Goal: Information Seeking & Learning: Learn about a topic

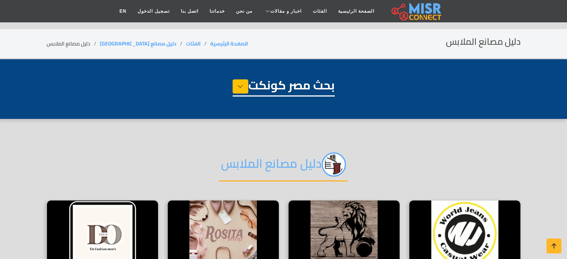
select select "**********"
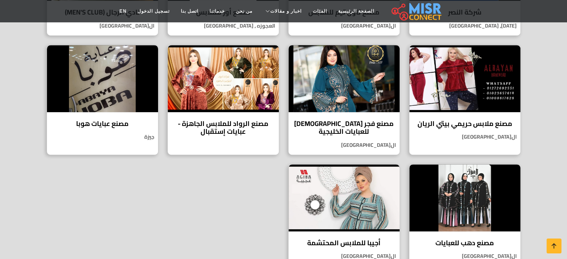
scroll to position [397, 0]
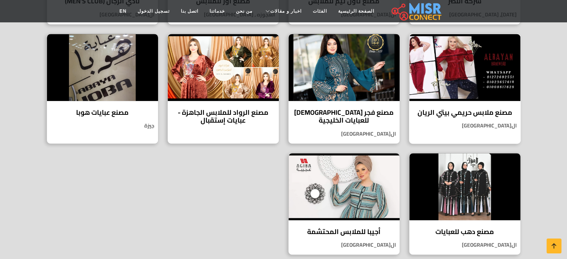
drag, startPoint x: 468, startPoint y: 110, endPoint x: 468, endPoint y: 126, distance: 16.4
click at [468, 109] on h4 "مصنع ملابس حريمي بيتي الريان" at bounding box center [465, 112] width 100 height 8
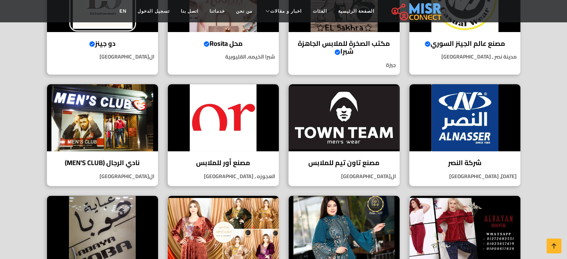
scroll to position [99, 0]
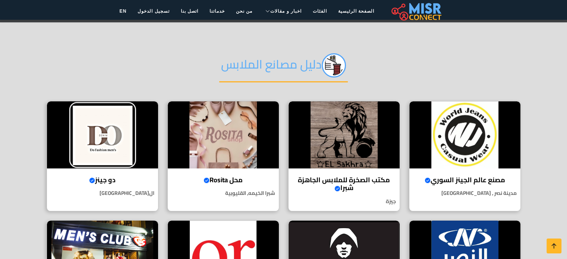
click at [288, 64] on h2 "دليل مصانع الملابس" at bounding box center [283, 67] width 129 height 29
click at [439, 50] on div "دليل مصانع الملابس" at bounding box center [284, 71] width 474 height 59
click at [414, 7] on img at bounding box center [416, 11] width 50 height 19
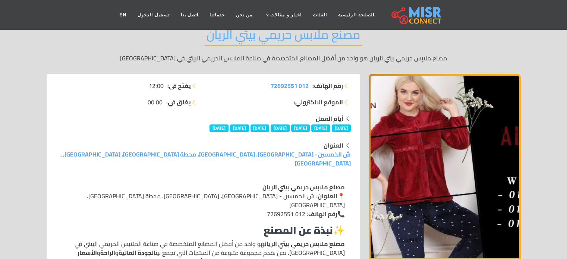
scroll to position [99, 0]
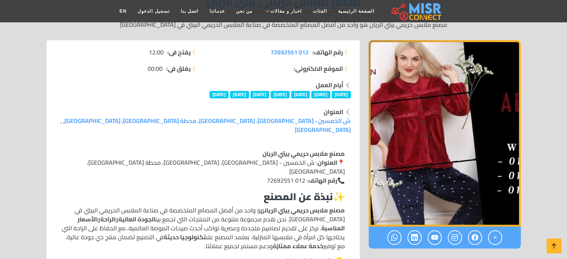
drag, startPoint x: 261, startPoint y: 70, endPoint x: 252, endPoint y: 70, distance: 8.9
click at [253, 70] on li "الموقع الالكتروني:" at bounding box center [279, 68] width 143 height 9
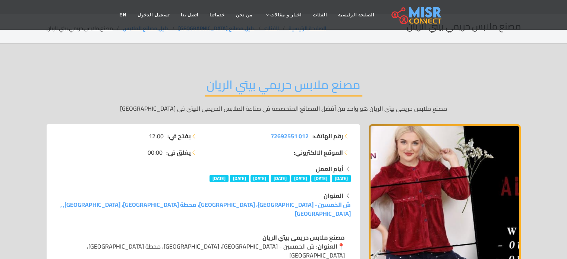
scroll to position [0, 0]
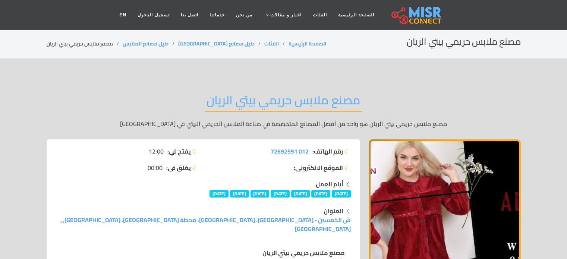
drag, startPoint x: 193, startPoint y: 214, endPoint x: 193, endPoint y: 178, distance: 35.8
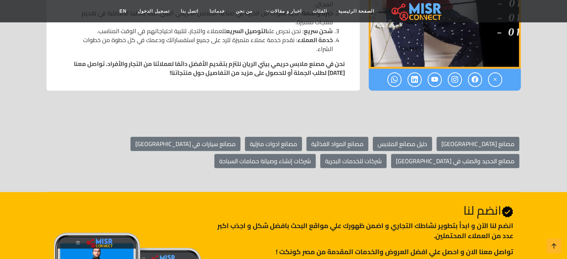
drag, startPoint x: 142, startPoint y: 232, endPoint x: 137, endPoint y: 250, distance: 18.8
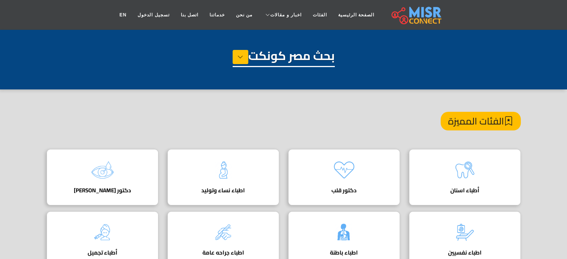
click at [397, 57] on div "بحث مصر كونكت" at bounding box center [284, 66] width 474 height 37
click at [487, 124] on h4 "الفئات المميزة" at bounding box center [480, 121] width 80 height 19
click at [216, 15] on link "خدماتنا" at bounding box center [217, 15] width 26 height 14
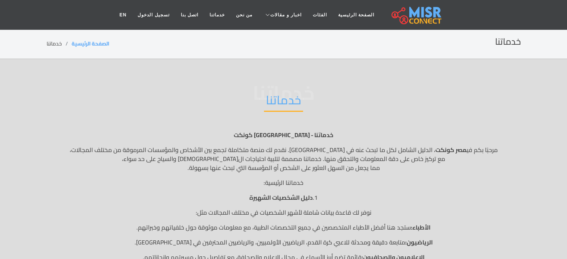
click at [412, 15] on img at bounding box center [416, 15] width 50 height 19
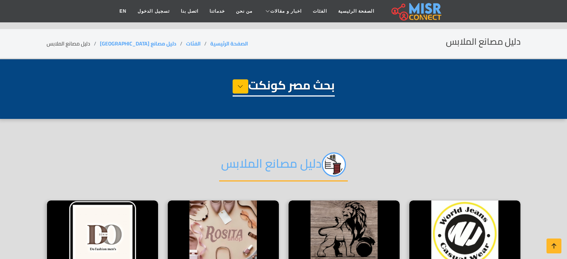
select select "**********"
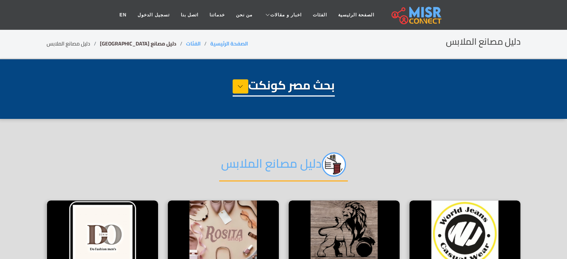
click at [114, 40] on link "دليل مصانع [GEOGRAPHIC_DATA]" at bounding box center [138, 44] width 76 height 10
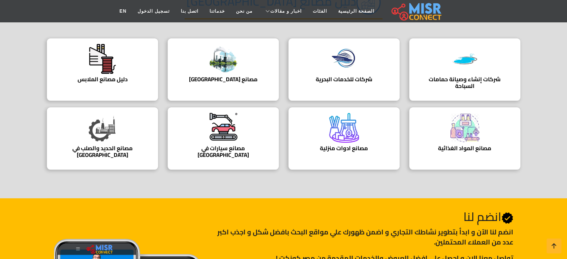
scroll to position [103, 0]
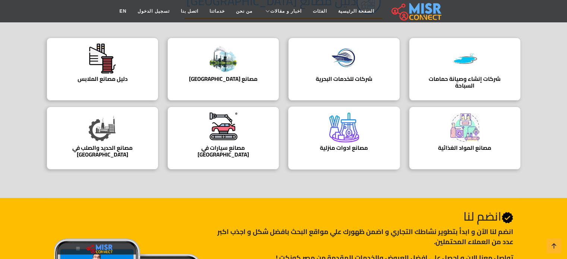
click at [364, 118] on div "مصانع ادوات منزلية مصانع ادوات منزلية في [GEOGRAPHIC_DATA]" at bounding box center [344, 138] width 112 height 63
click at [251, 137] on div "مصانع سيارات في [GEOGRAPHIC_DATA] دليل مصانع السيارات في [GEOGRAPHIC_DATA]" at bounding box center [223, 138] width 112 height 63
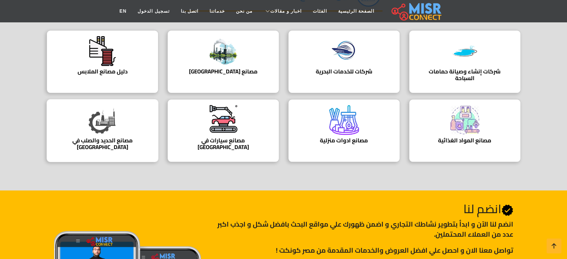
click at [104, 137] on h4 "مصانع الحديد والصلب في [GEOGRAPHIC_DATA]" at bounding box center [102, 143] width 89 height 13
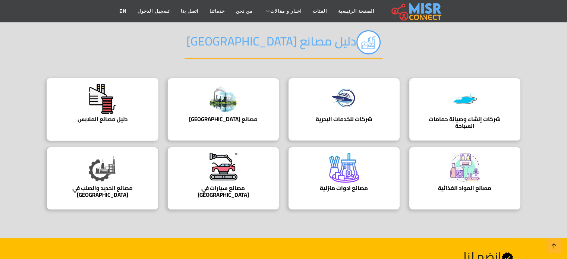
click at [105, 116] on h4 "دليل مصانع الملابس" at bounding box center [102, 119] width 89 height 7
click at [124, 102] on div "دليل مصانع الملابس دليل مصانع الملابس في مصر" at bounding box center [103, 109] width 112 height 63
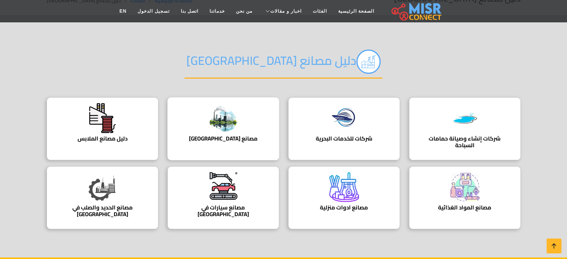
click at [221, 111] on img at bounding box center [223, 118] width 30 height 30
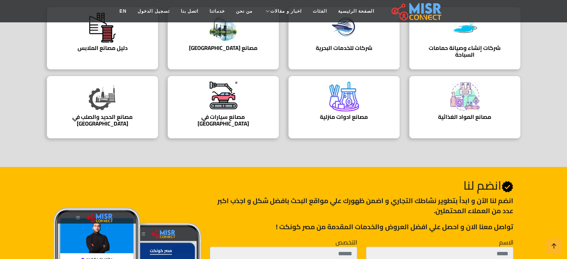
scroll to position [0, 0]
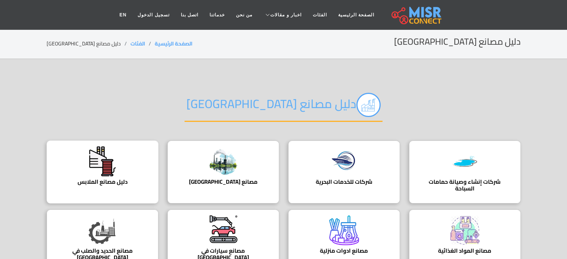
click at [98, 141] on div "دليل مصانع الملابس دليل مصانع الملابس في مصر" at bounding box center [103, 171] width 112 height 63
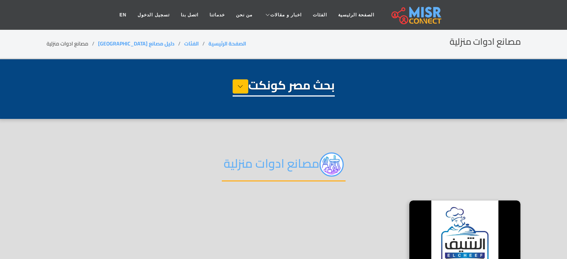
select select "**********"
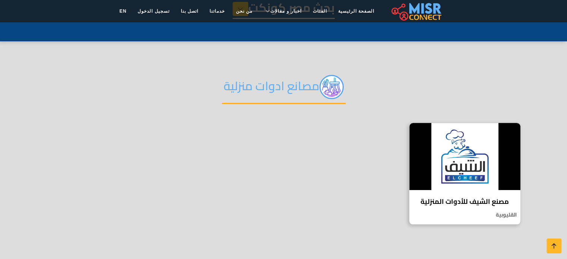
scroll to position [77, 0]
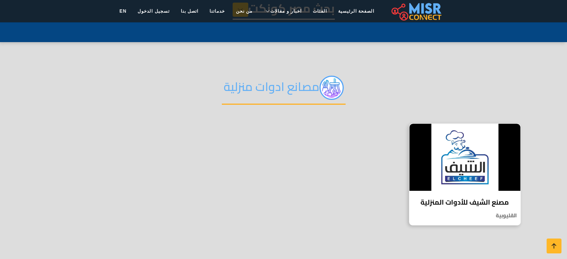
click at [459, 159] on img at bounding box center [464, 157] width 111 height 67
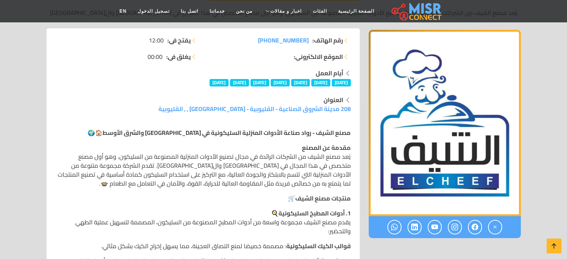
scroll to position [112, 0]
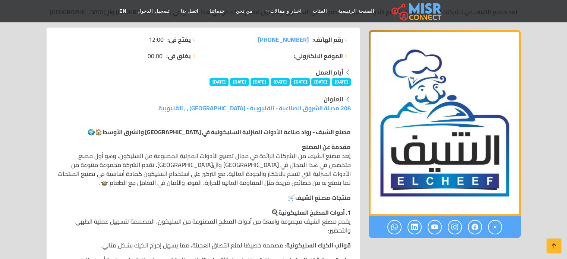
click at [266, 57] on li "الموقع الالكتروني:" at bounding box center [279, 55] width 143 height 9
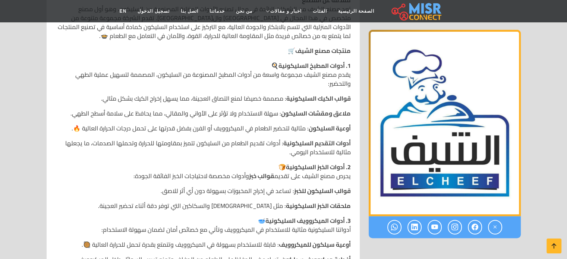
scroll to position [278, 0]
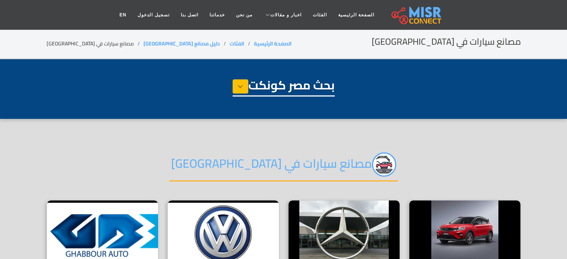
select select "**********"
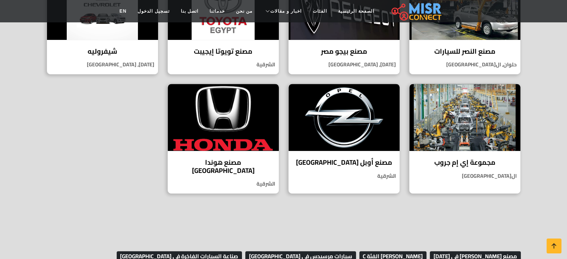
scroll to position [462, 0]
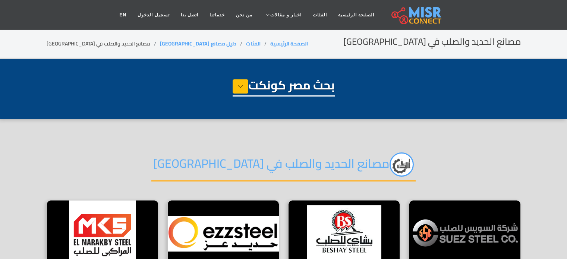
select select "**********"
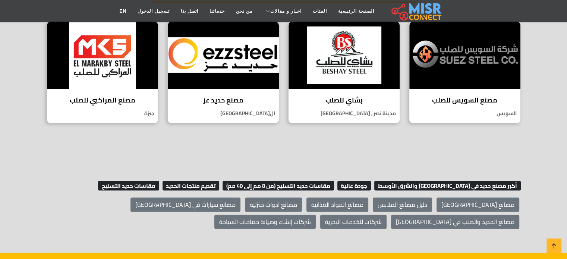
scroll to position [177, 0]
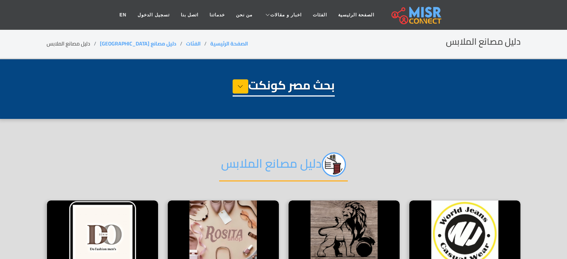
select select "**********"
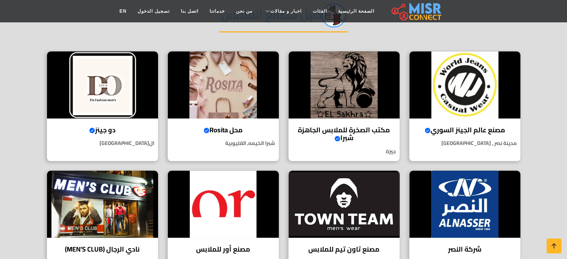
scroll to position [151, 0]
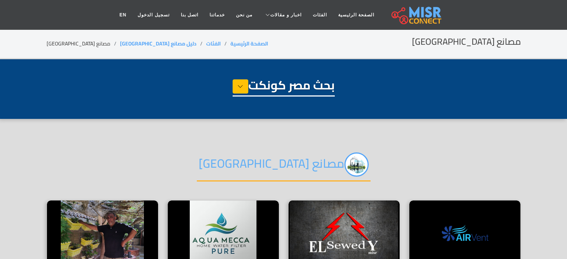
select select "**********"
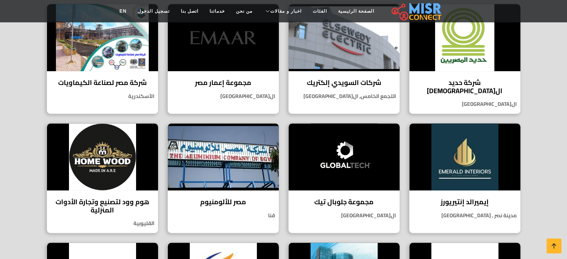
scroll to position [316, 0]
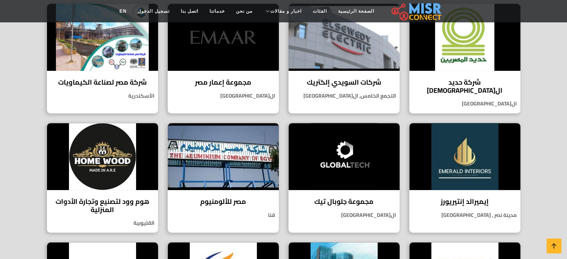
click at [533, 141] on section "مصانع مصر شركة أيرفنت لأنظمة الهواء والتكييف Verified account شركة رائدة في تقد…" at bounding box center [283, 159] width 567 height 712
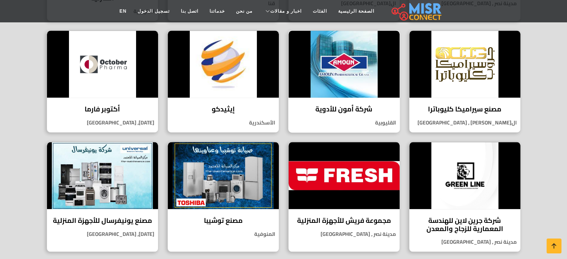
scroll to position [529, 0]
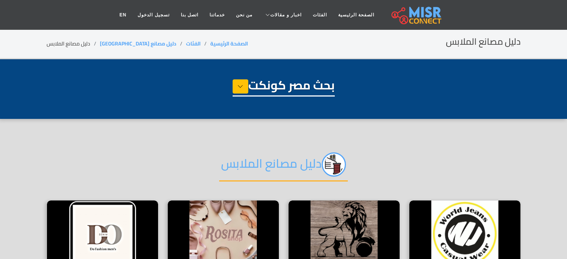
select select "**********"
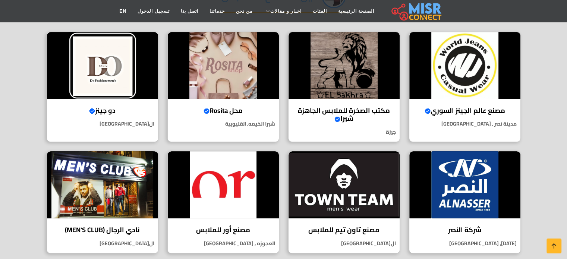
scroll to position [169, 0]
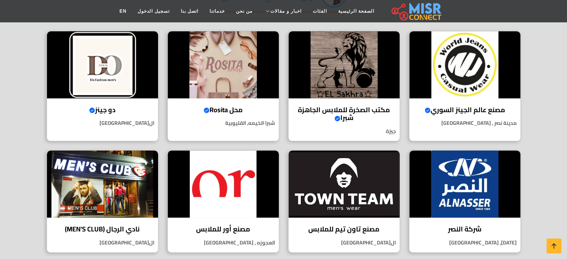
click at [530, 35] on section "دليل مصانع الملابس مصنع عالم الجينز السوري Verified account جودة سورية تُلبس.. …" at bounding box center [283, 232] width 567 height 565
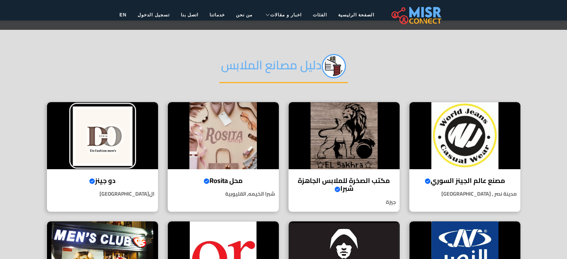
scroll to position [0, 0]
